Goal: Task Accomplishment & Management: Use online tool/utility

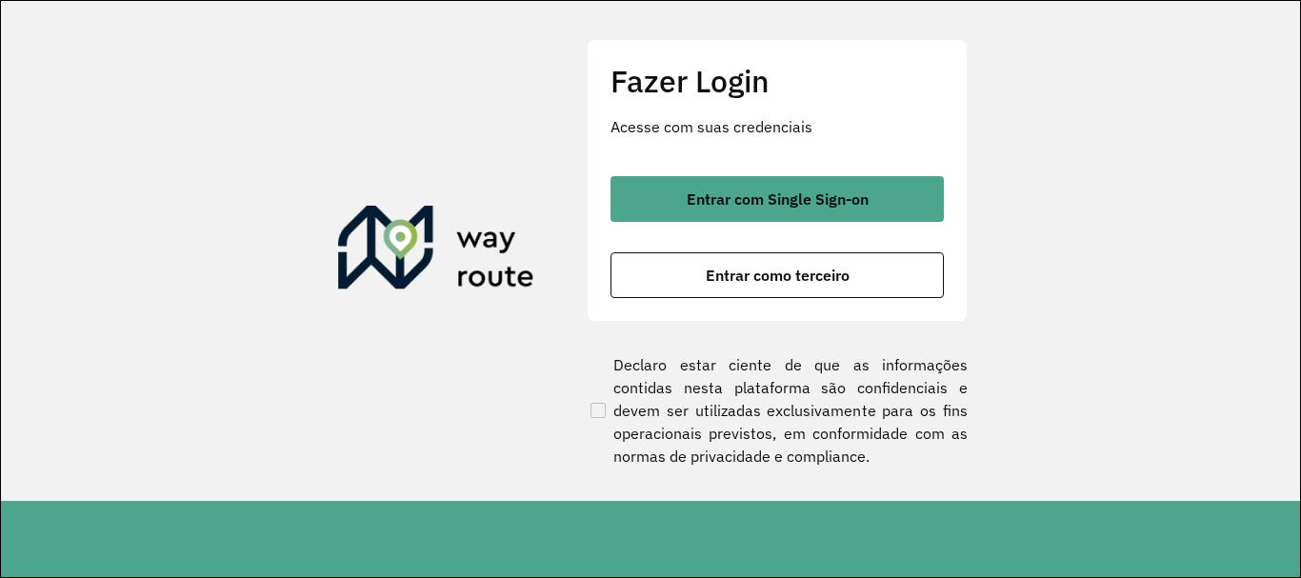
scroll to position [1249, 0]
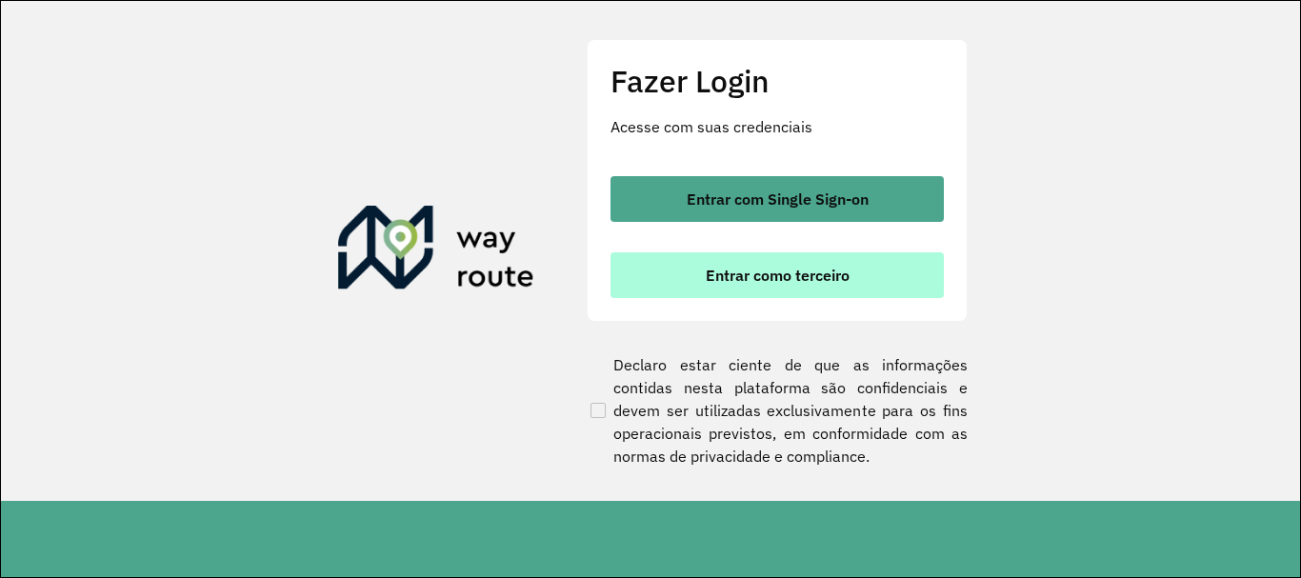
click at [732, 286] on button "Entrar como terceiro" at bounding box center [777, 275] width 333 height 46
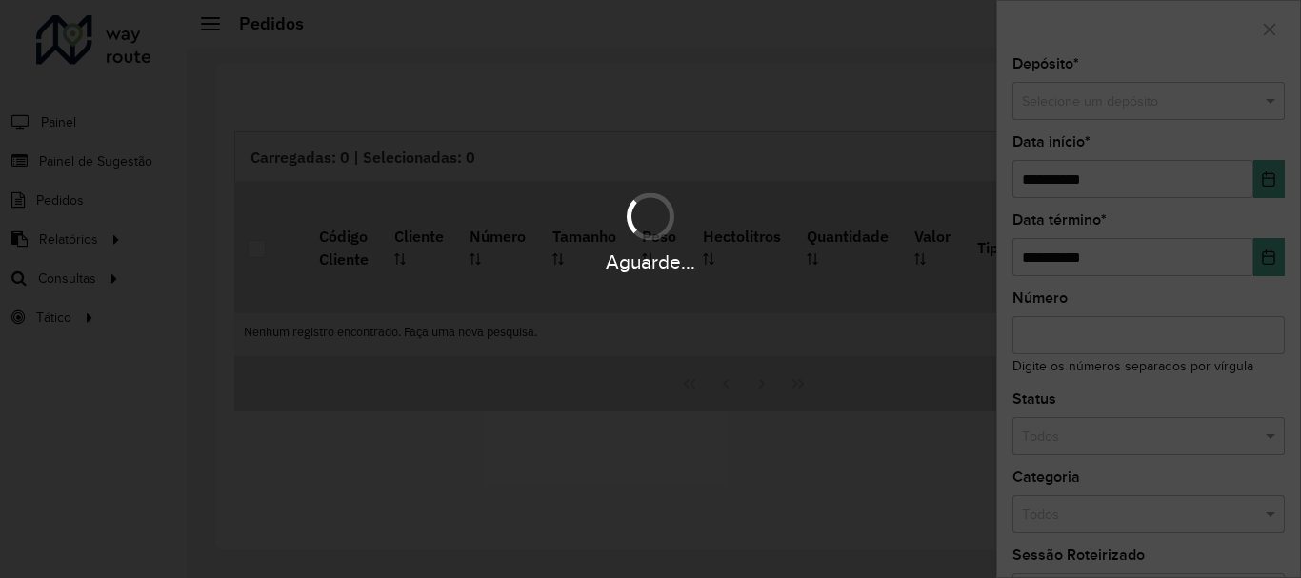
scroll to position [1249, 0]
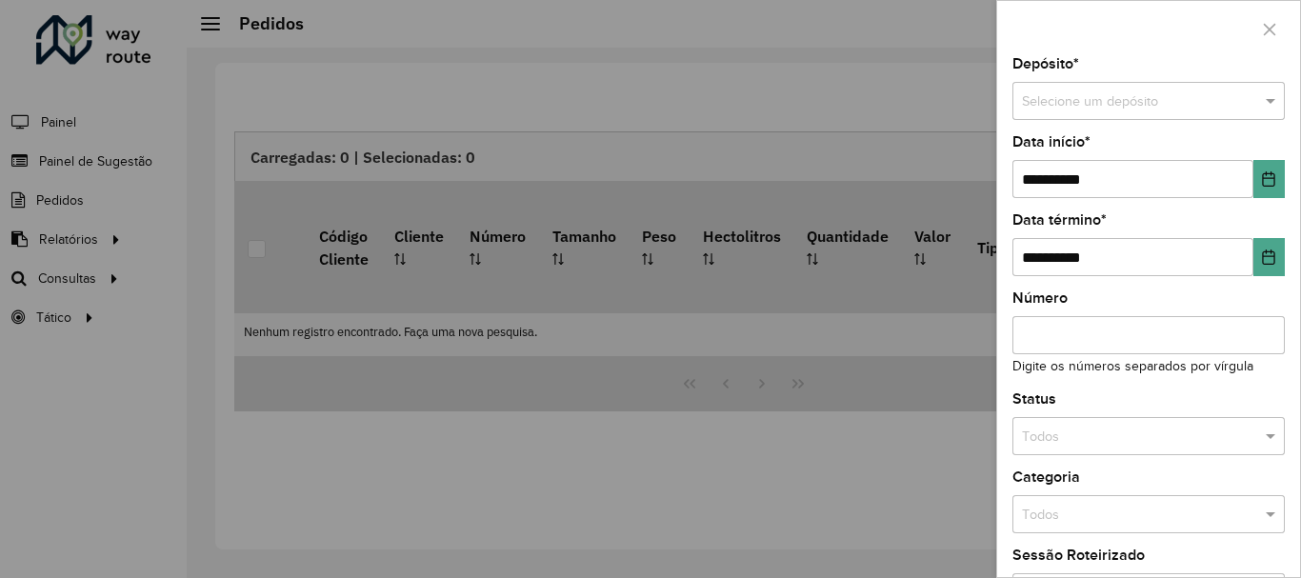
click at [100, 275] on div at bounding box center [650, 289] width 1301 height 578
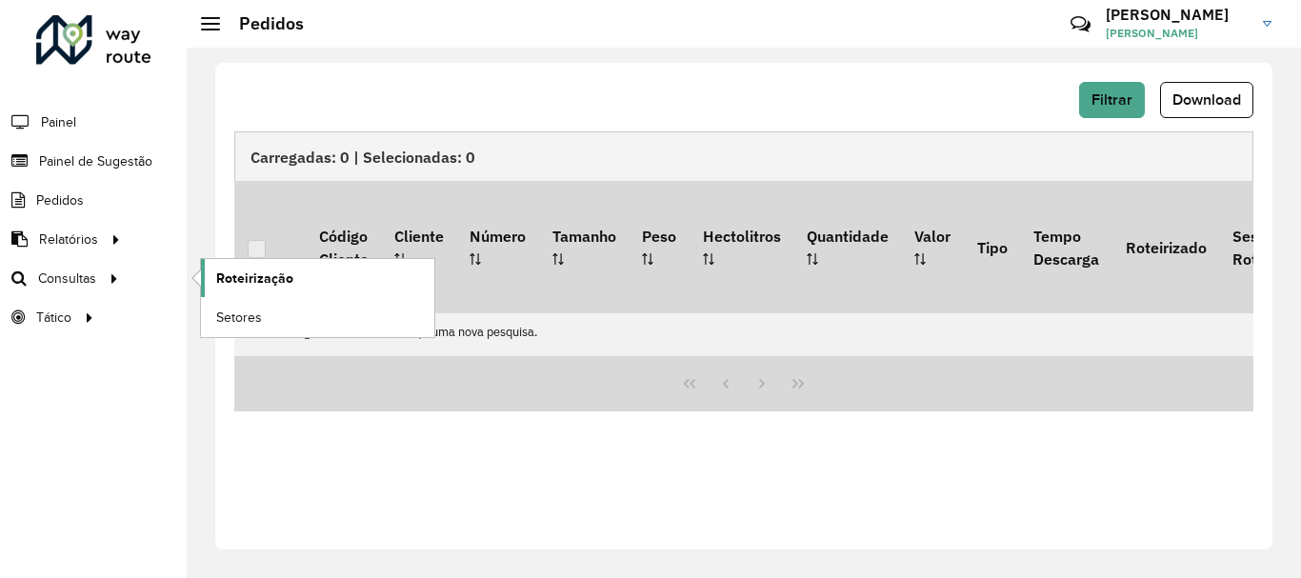
click at [256, 277] on span "Roteirização" at bounding box center [254, 279] width 77 height 20
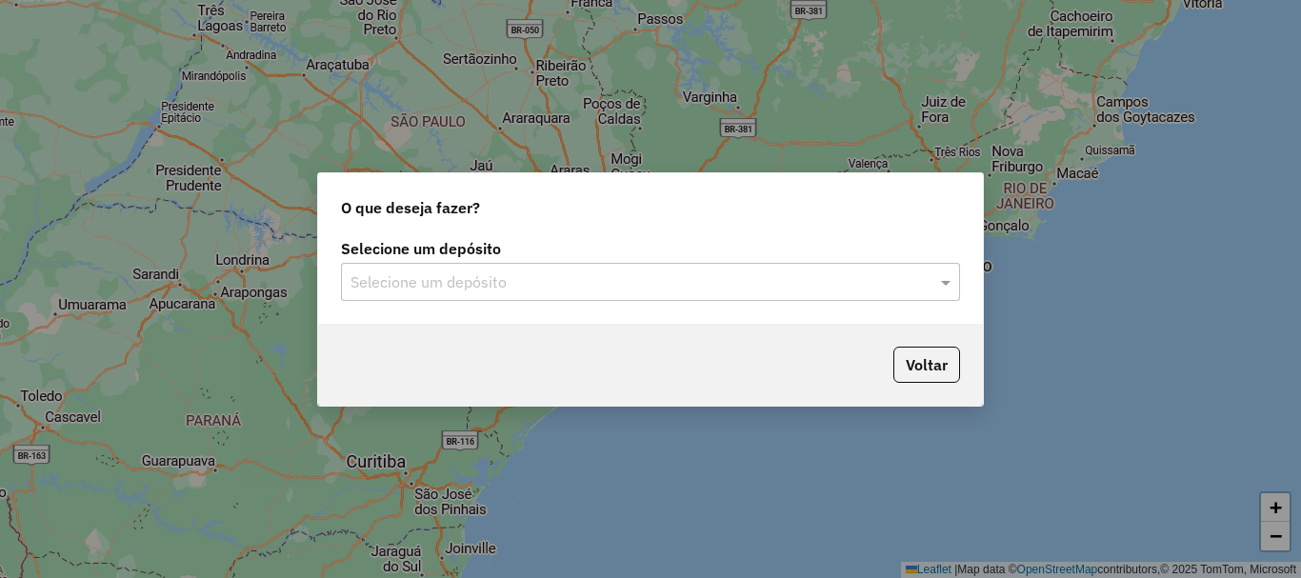
scroll to position [1249, 0]
click at [946, 280] on span at bounding box center [948, 282] width 24 height 23
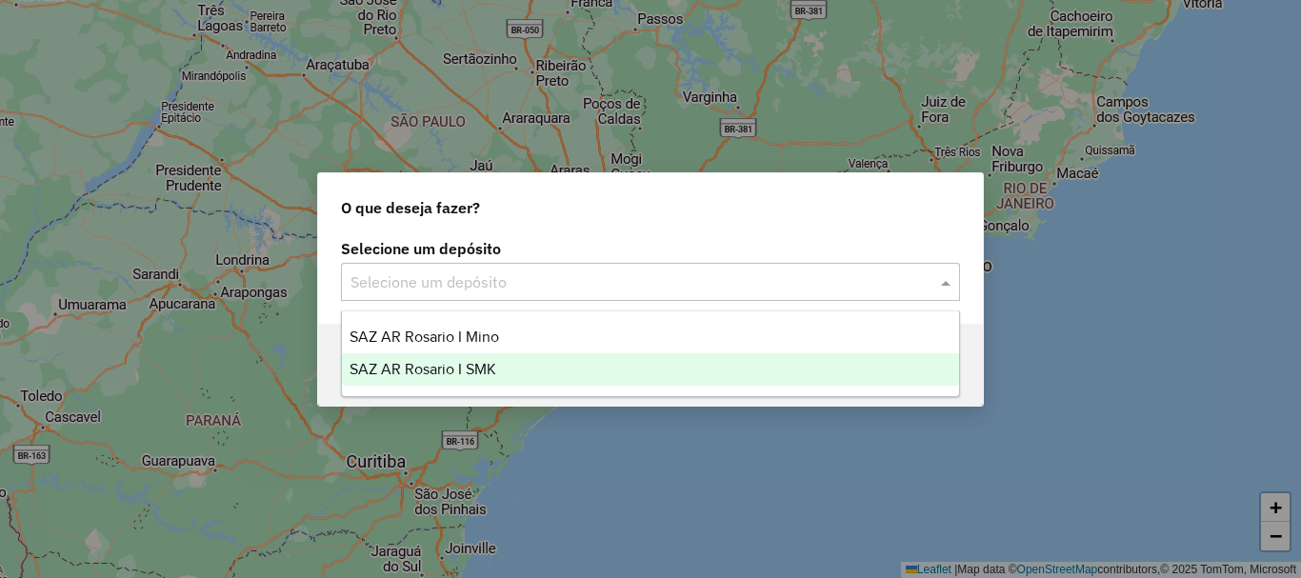
click at [469, 365] on span "SAZ AR Rosario I SMK" at bounding box center [423, 369] width 147 height 16
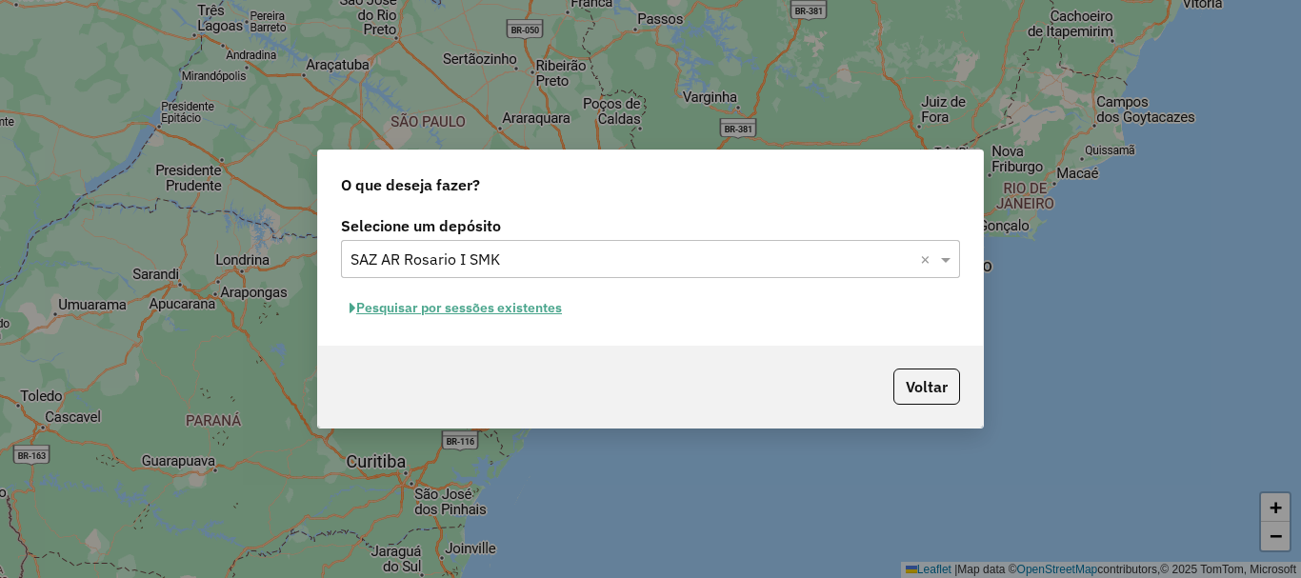
click at [467, 300] on button "Pesquisar por sessões existentes" at bounding box center [456, 308] width 230 height 30
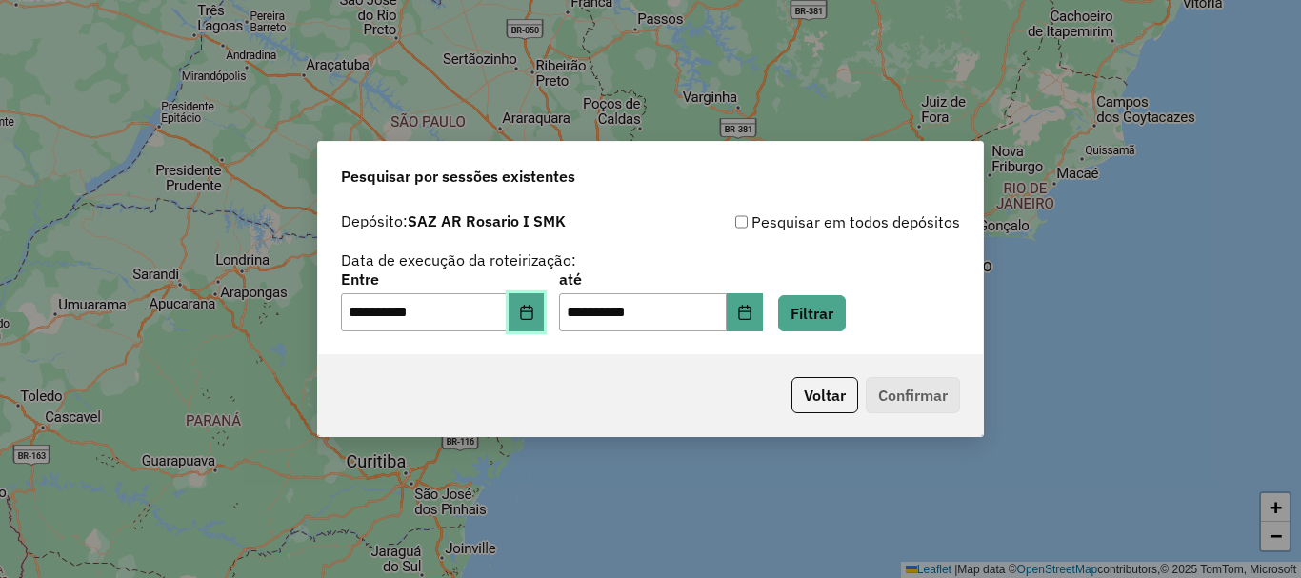
click at [545, 311] on button "Choose Date" at bounding box center [527, 312] width 36 height 38
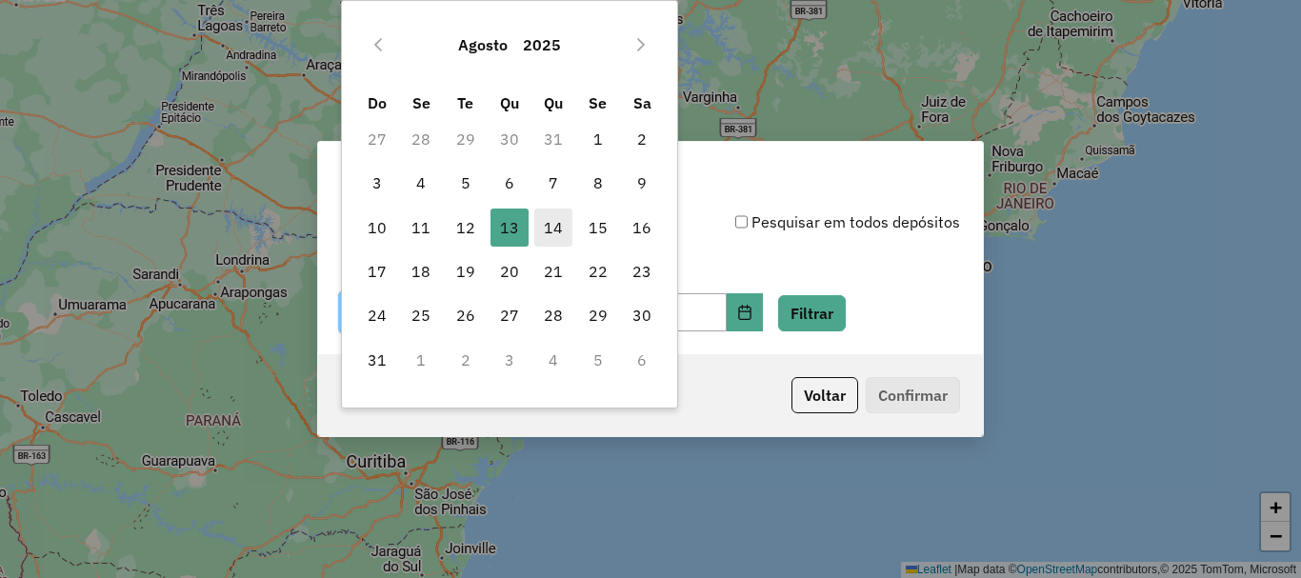
click at [552, 220] on span "14" at bounding box center [553, 228] width 38 height 38
type input "**********"
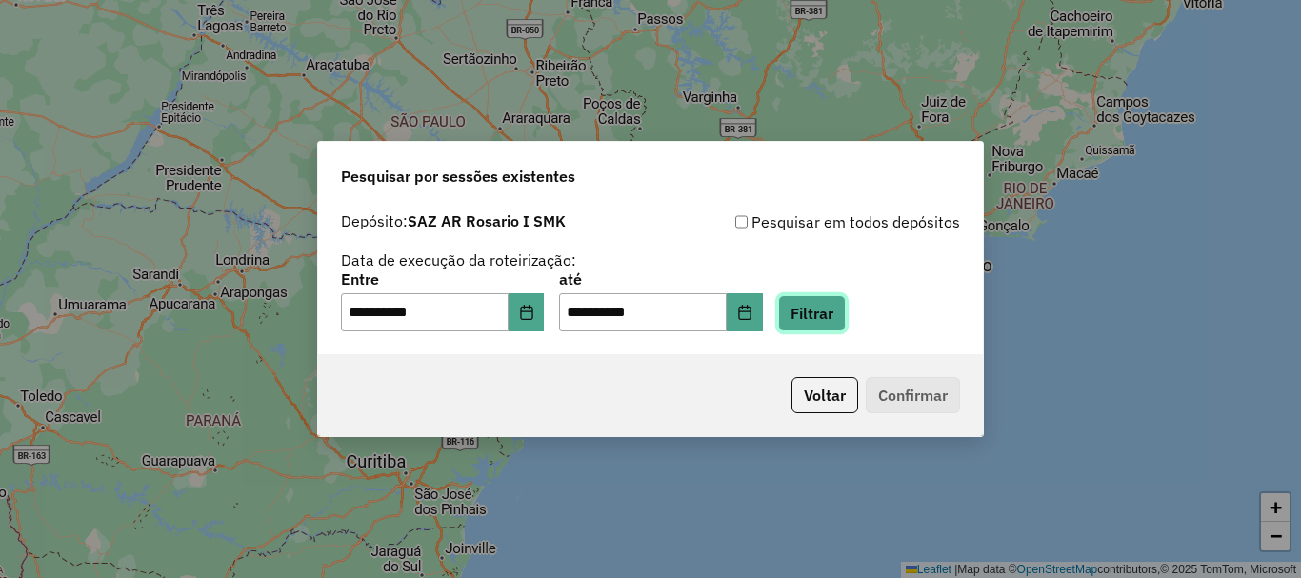
click at [831, 307] on button "Filtrar" at bounding box center [812, 313] width 68 height 36
